Goal: Navigation & Orientation: Find specific page/section

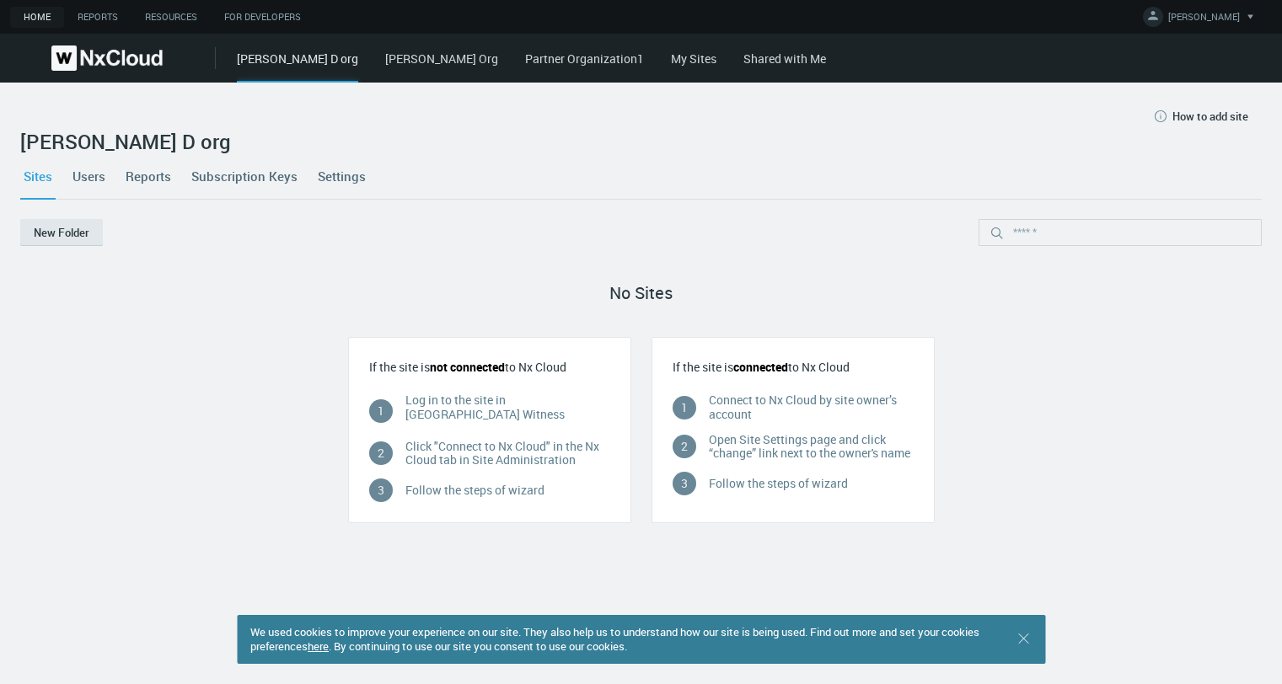
click at [671, 56] on link "My Sites" at bounding box center [693, 59] width 45 height 16
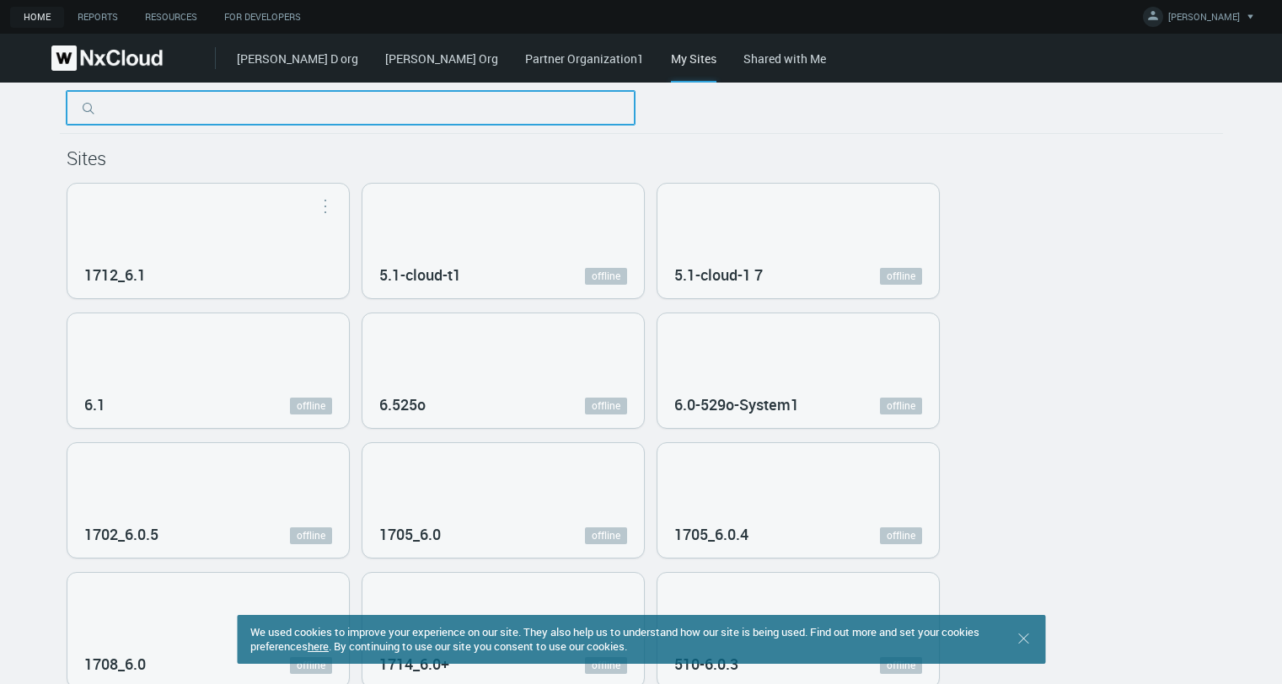
click at [169, 108] on input "text" at bounding box center [351, 108] width 568 height 34
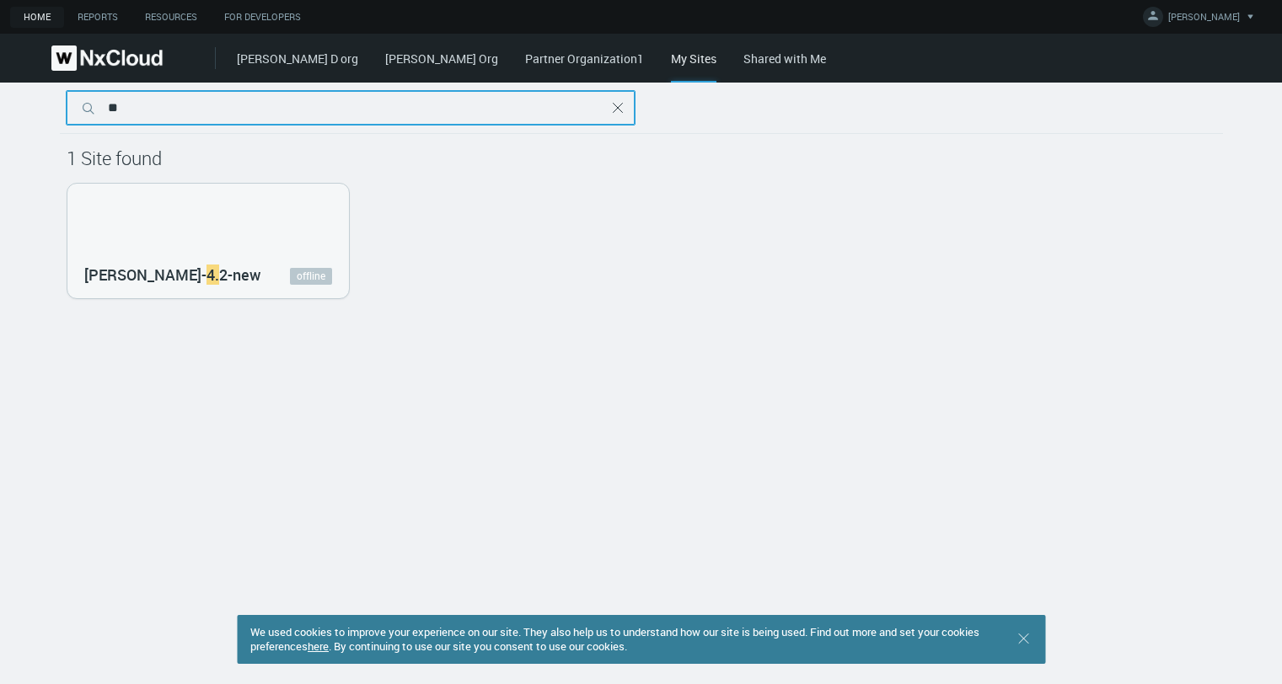
type input "***"
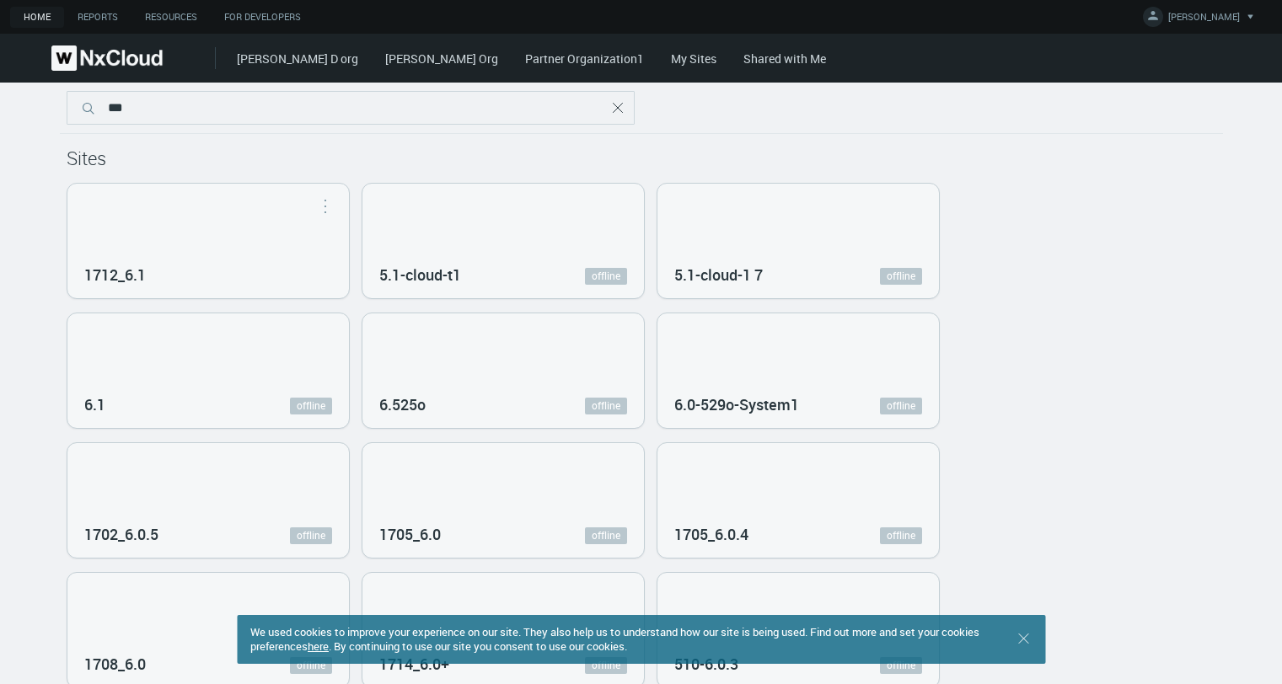
click at [609, 105] on icon ".st0 { stroke : #698796; } Close" at bounding box center [617, 107] width 17 height 17
click at [743, 62] on link "Shared with Me" at bounding box center [784, 59] width 83 height 16
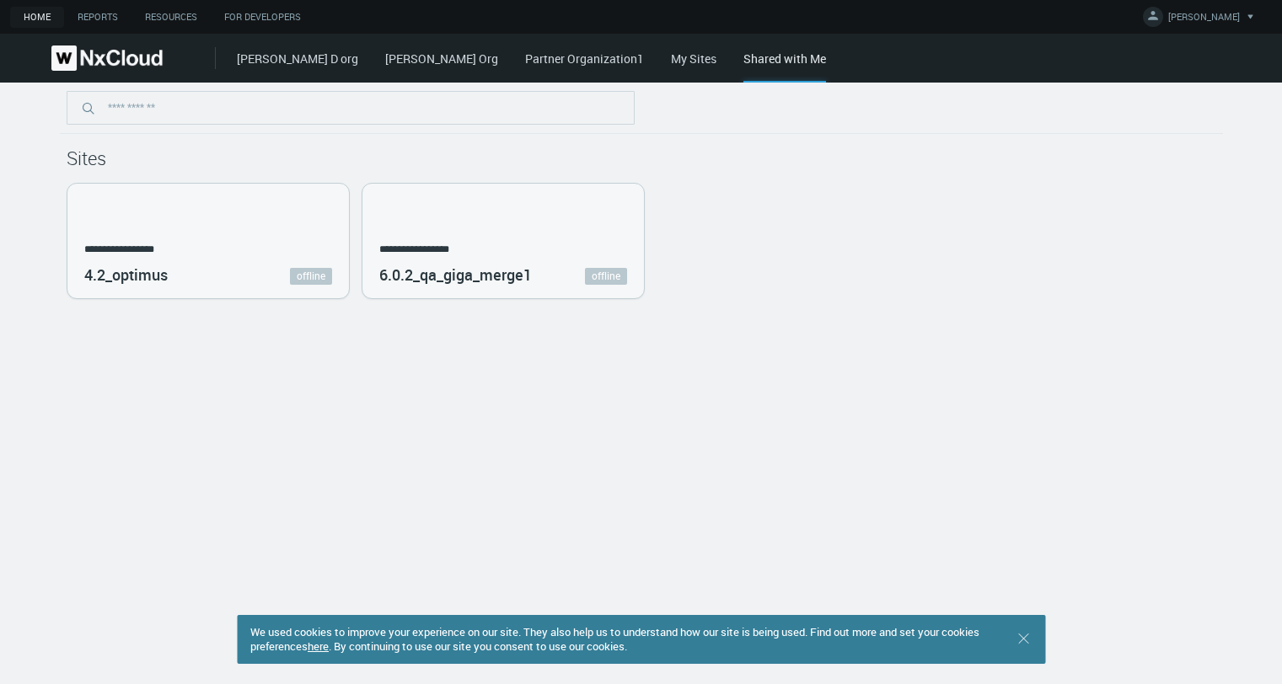
click at [260, 52] on link "Iryna D org" at bounding box center [297, 59] width 121 height 16
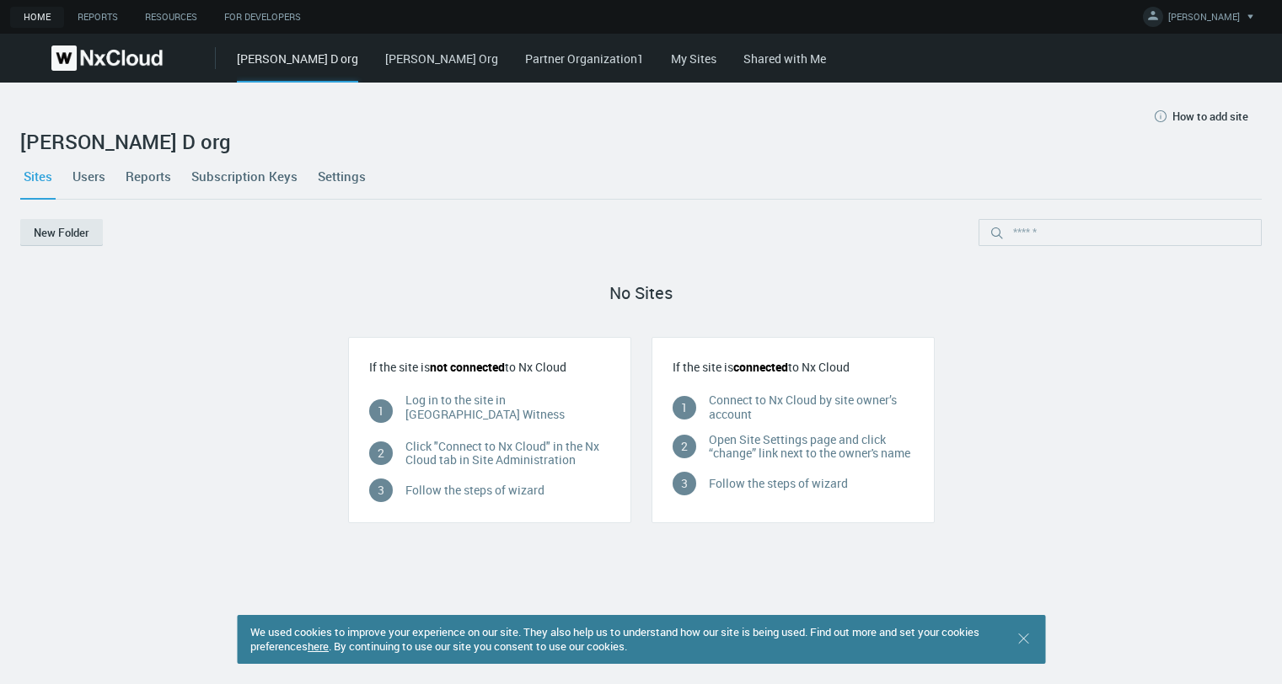
click at [671, 60] on link "My Sites" at bounding box center [693, 59] width 45 height 16
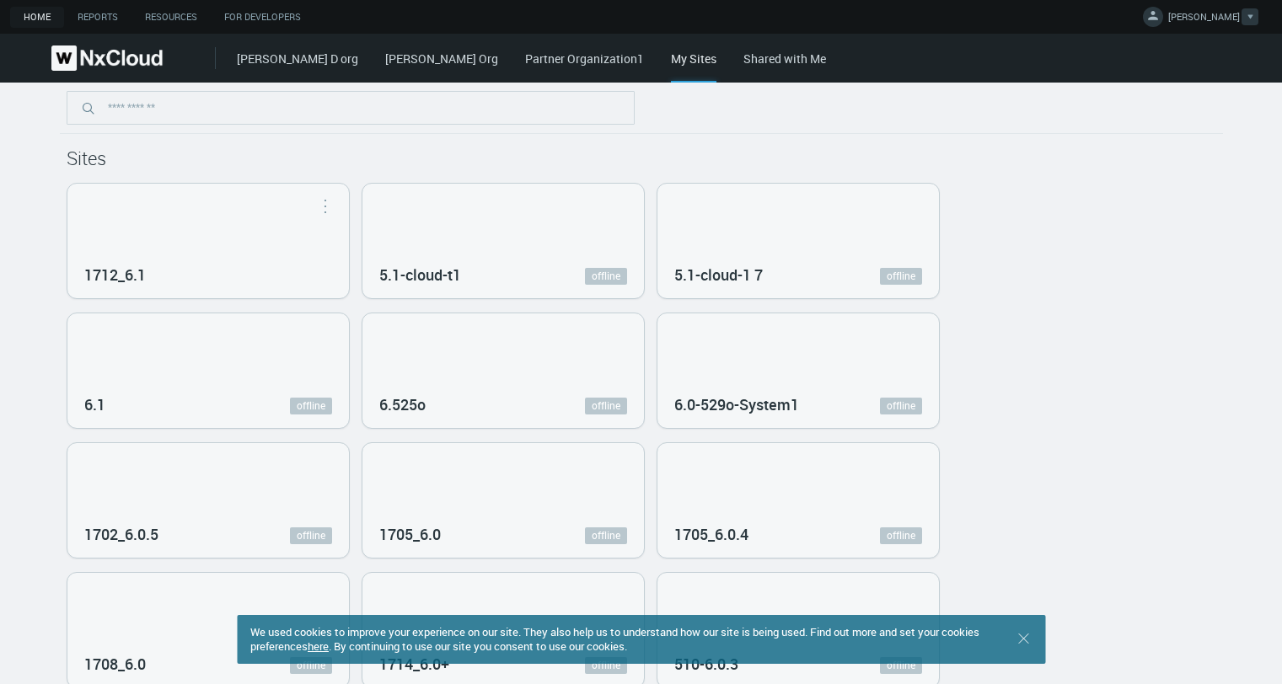
click at [1206, 8] on button "IRYNA D." at bounding box center [1200, 17] width 131 height 35
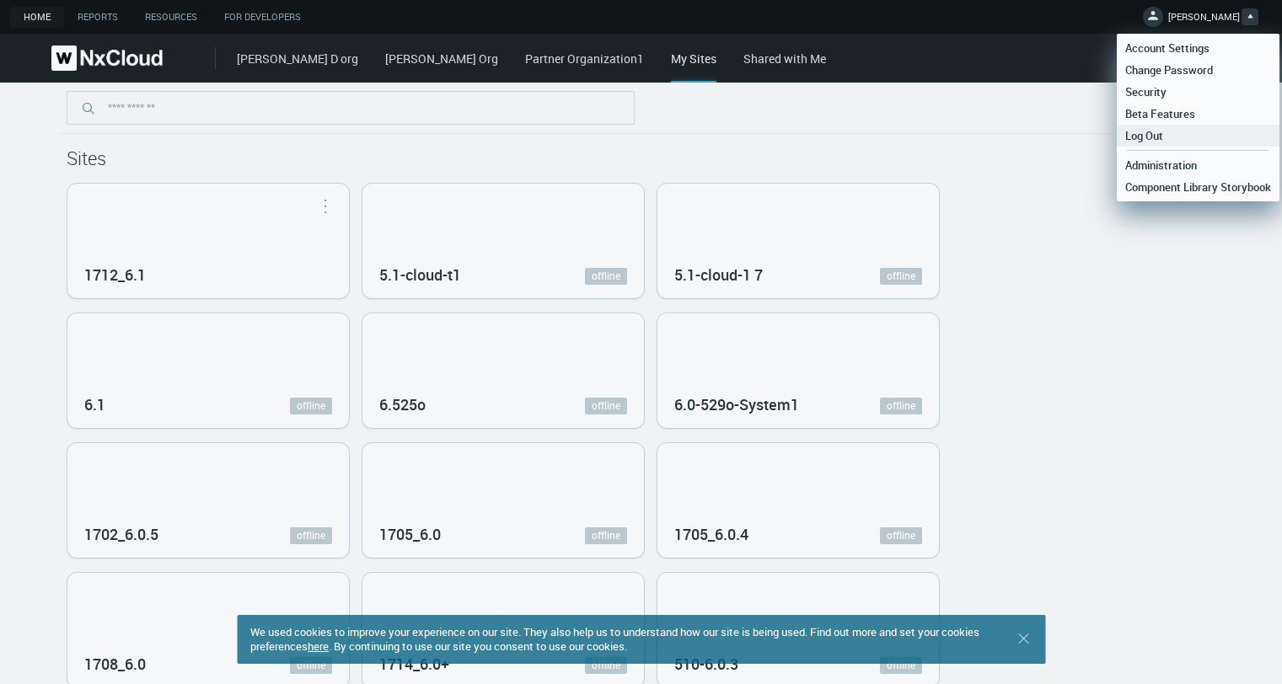
click at [1149, 135] on span "Log Out" at bounding box center [1143, 135] width 55 height 15
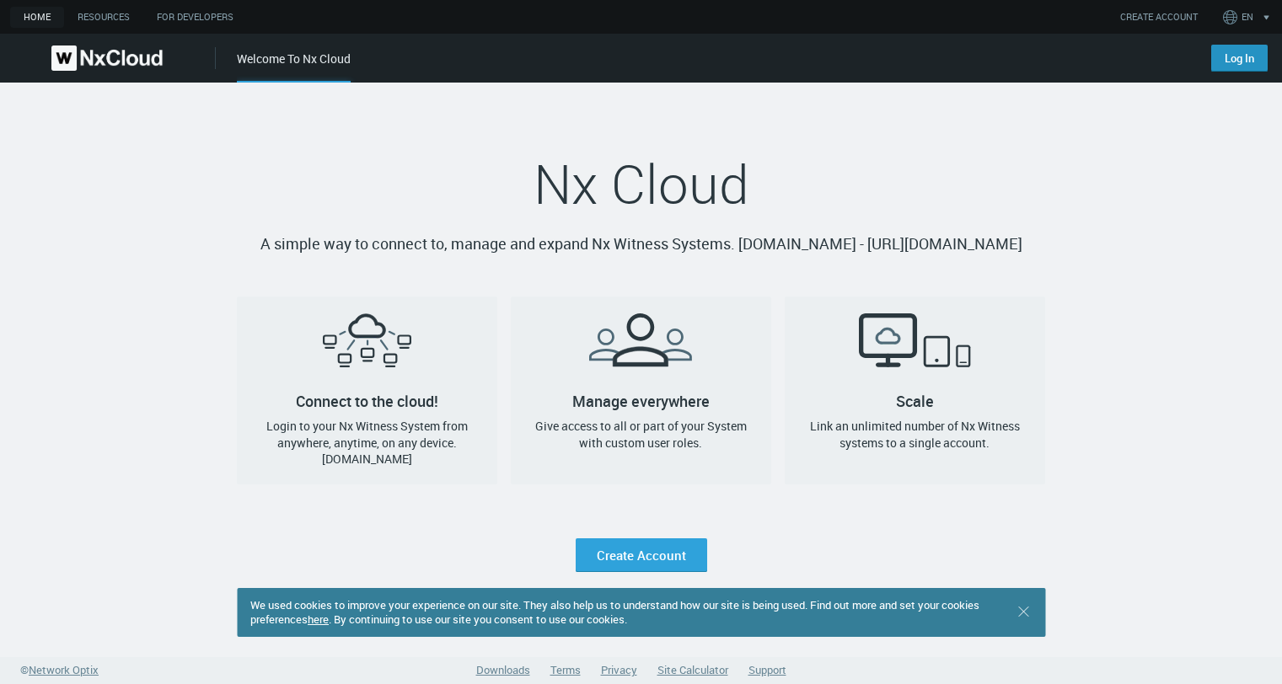
click at [1225, 67] on link "Log In" at bounding box center [1239, 58] width 56 height 27
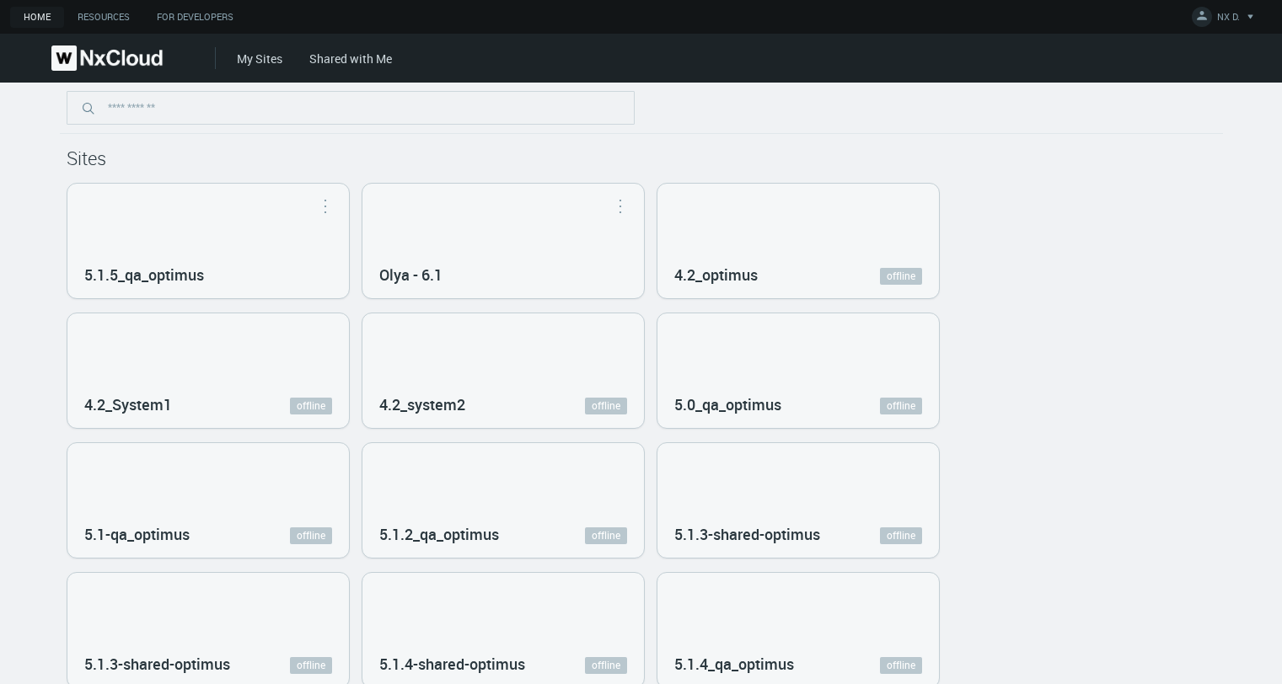
click at [372, 58] on link "Shared with Me" at bounding box center [350, 59] width 83 height 16
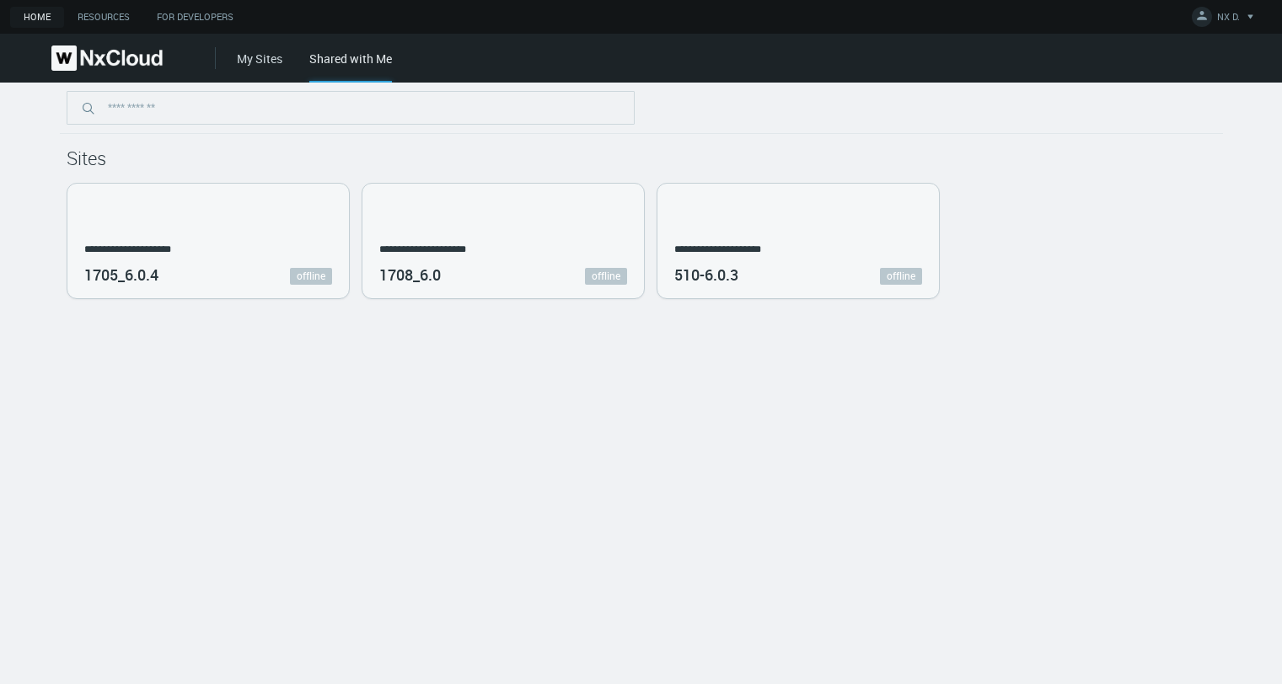
click at [260, 62] on link "My Sites" at bounding box center [259, 59] width 45 height 16
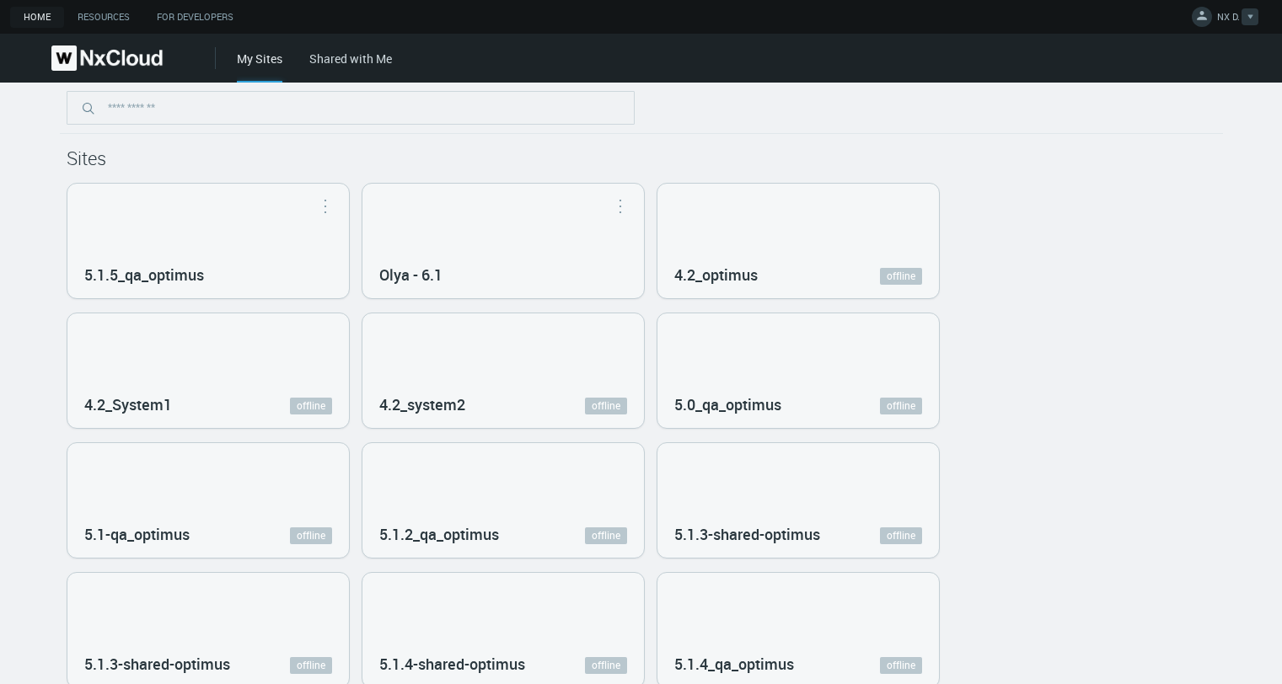
click at [1206, 24] on svg-icon at bounding box center [1201, 17] width 17 height 20
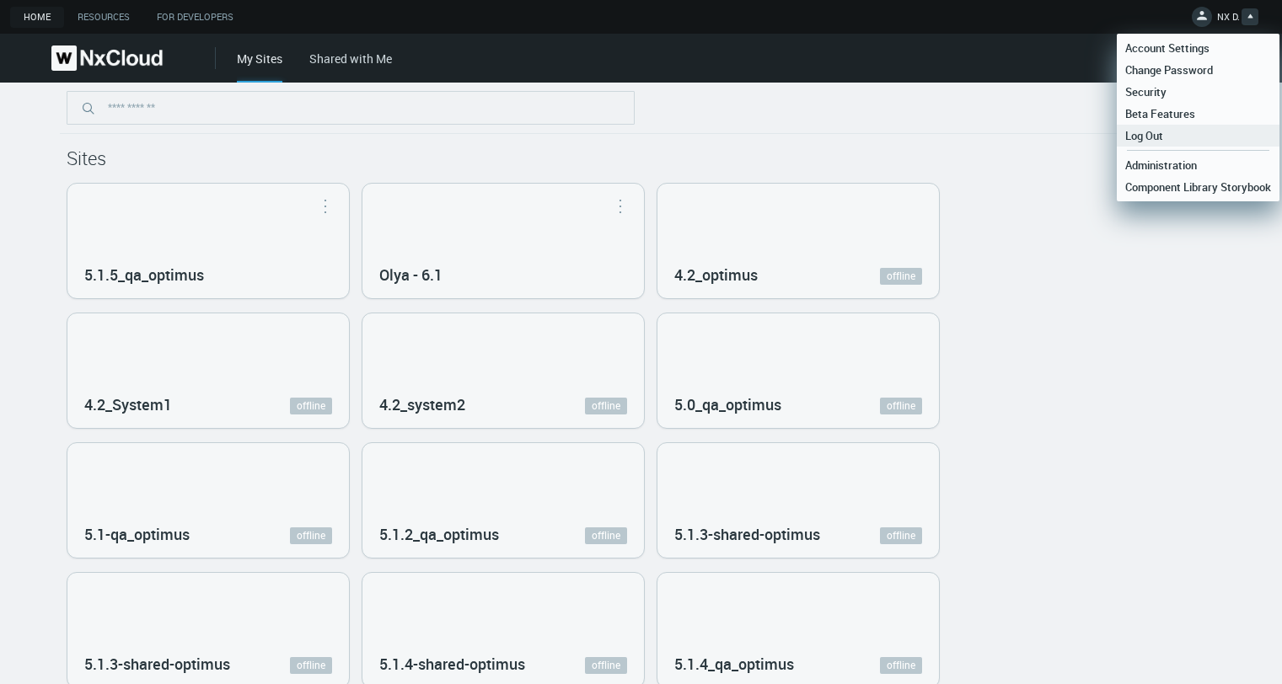
click at [1145, 136] on span "Log Out" at bounding box center [1143, 135] width 55 height 15
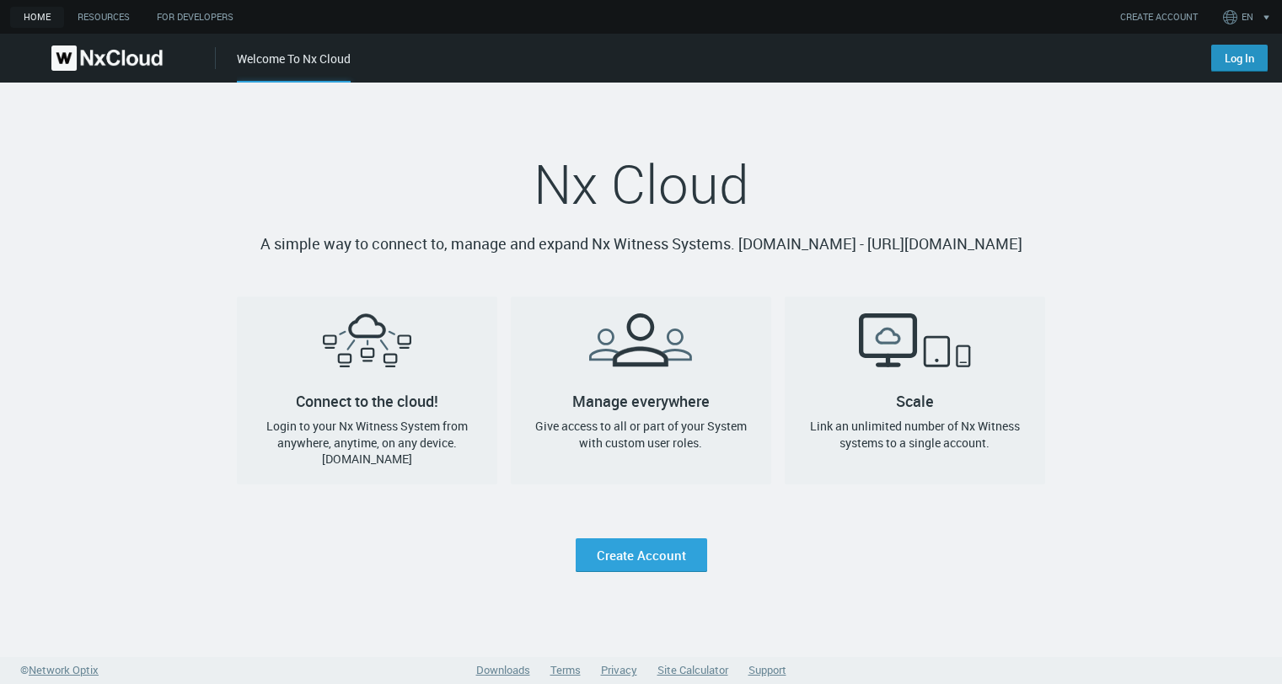
click at [1236, 51] on link "Log In" at bounding box center [1239, 58] width 56 height 27
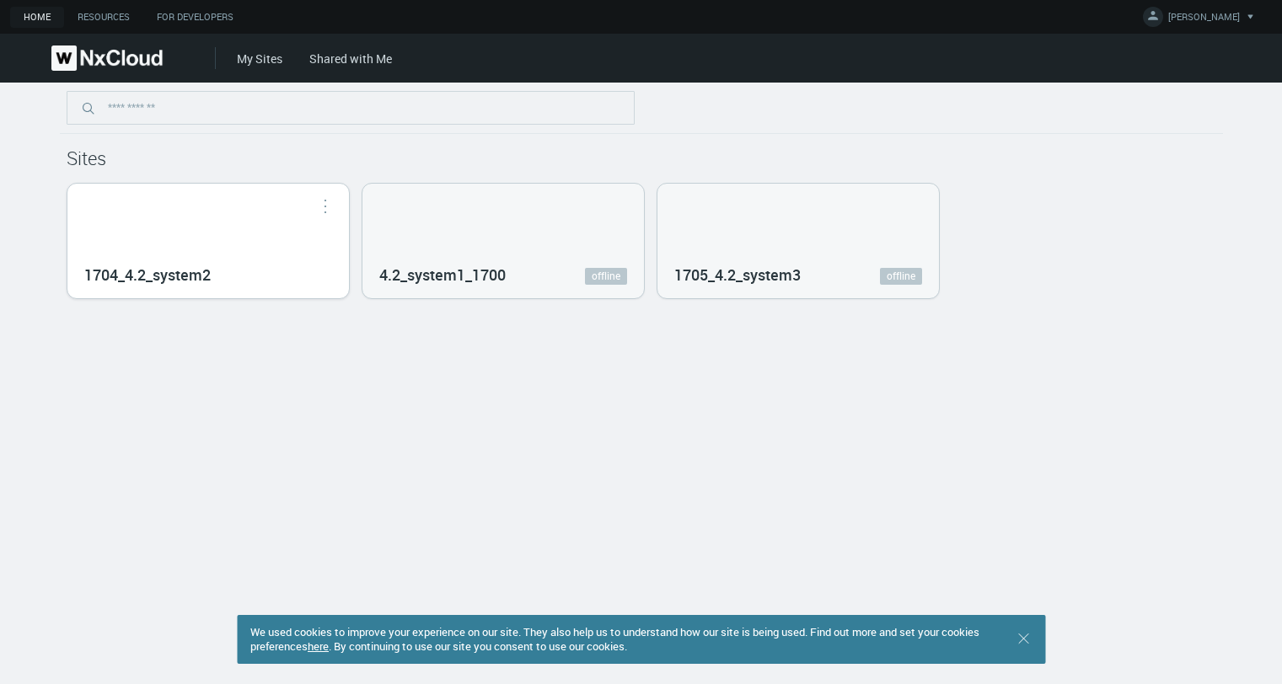
click at [263, 276] on div "1704_4.2_system2" at bounding box center [208, 273] width 248 height 30
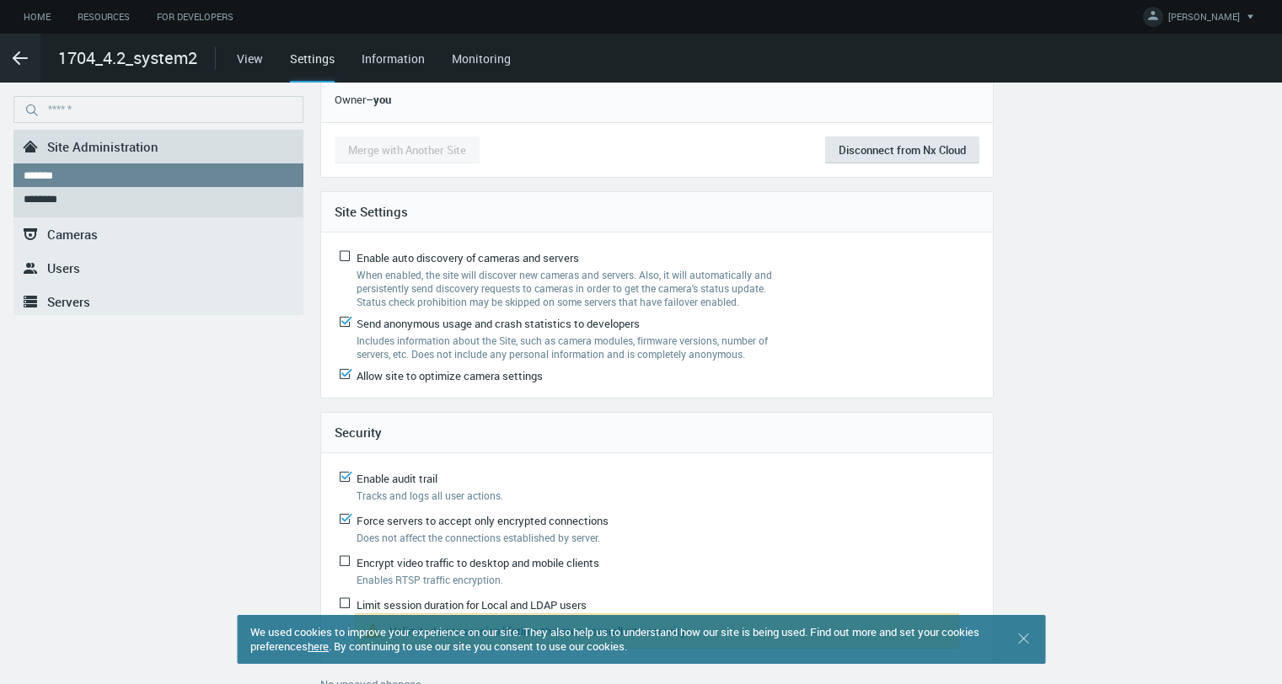
scroll to position [133, 0]
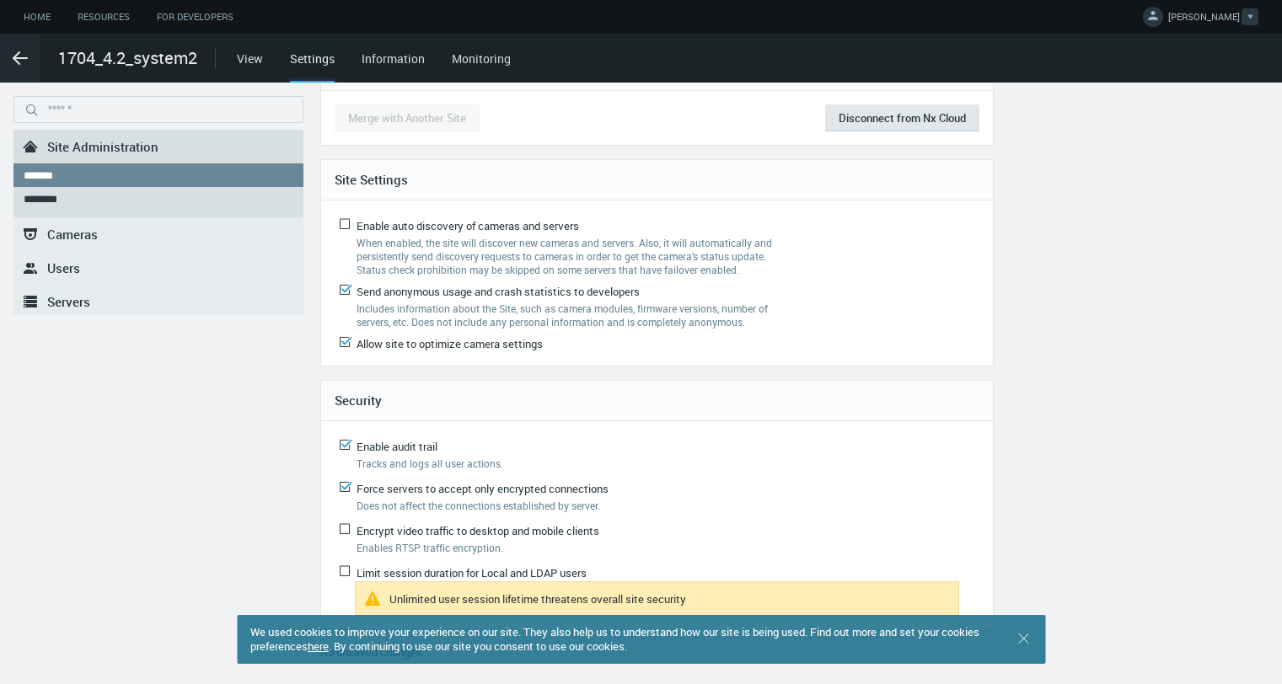
click at [1202, 14] on span "[PERSON_NAME]" at bounding box center [1204, 19] width 72 height 19
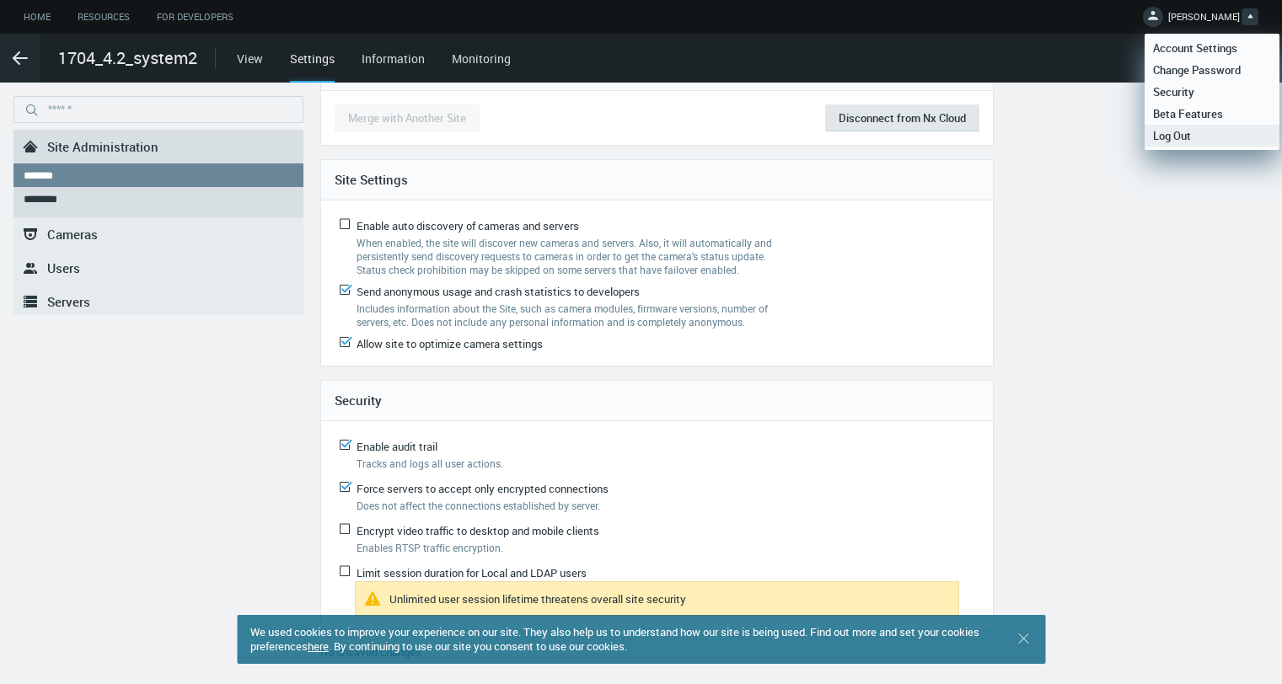
click at [1169, 137] on span "Log Out" at bounding box center [1171, 135] width 55 height 15
